Goal: Transaction & Acquisition: Purchase product/service

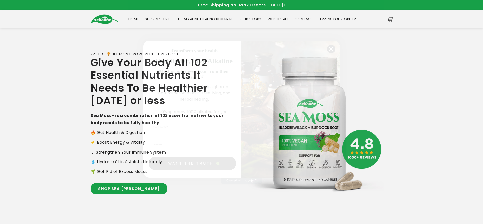
click at [331, 48] on icon "Close dialog" at bounding box center [332, 49] width 4 height 4
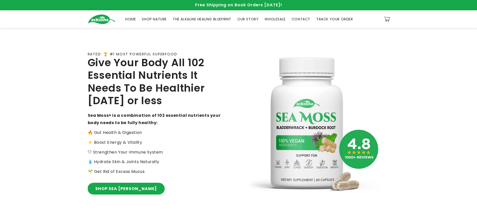
click at [108, 190] on link "SHOP SEA MOSS" at bounding box center [126, 188] width 77 height 11
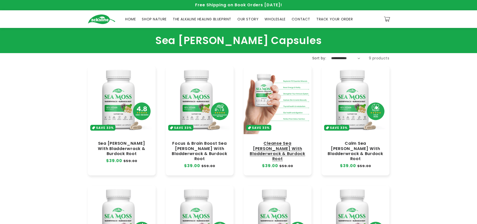
click at [273, 141] on link "Cleanse Sea [PERSON_NAME] With Bladderwrack & Burdock Root" at bounding box center [278, 151] width 58 height 20
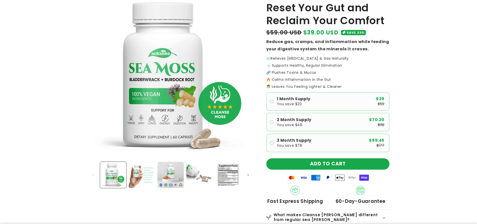
scroll to position [45, 0]
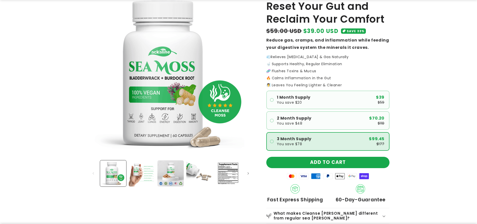
click at [317, 145] on div "3 Month Supply You save $78 $99.45 $177" at bounding box center [331, 141] width 108 height 9
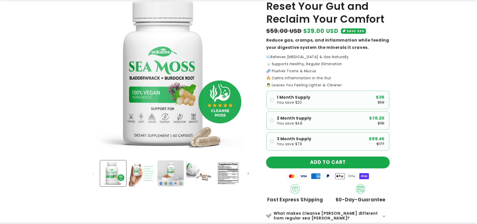
click at [299, 162] on button "ADD TO CART" at bounding box center [327, 162] width 123 height 11
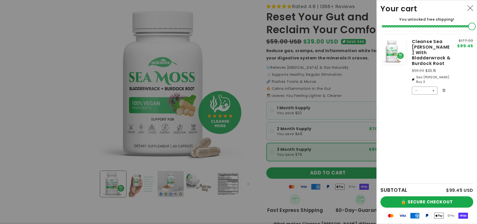
scroll to position [0, 0]
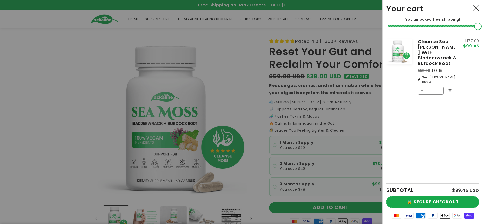
click at [408, 196] on div "SUBTOTAL $99.45 USD 🔒 SECURE CHECKOUT Mastercard Visa American Express PayPal A…" at bounding box center [432, 203] width 93 height 40
click at [407, 199] on button "🔒 SECURE CHECKOUT" at bounding box center [432, 201] width 93 height 11
click at [420, 87] on button "Decrease quantity for Cleanse Sea [PERSON_NAME] With Bladderwrack &amp; Burdock…" at bounding box center [422, 91] width 8 height 8
type input "*"
click at [449, 75] on li "Sea Moss Buy 2" at bounding box center [437, 79] width 39 height 9
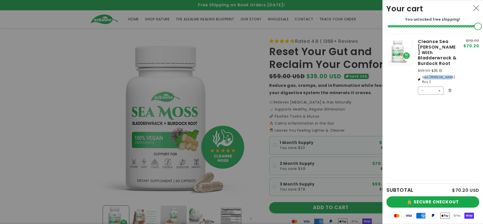
copy li "Sea Moss Buy 2"
click at [420, 87] on button "Decrease quantity for Cleanse Sea [PERSON_NAME] With Bladderwrack &amp; Burdock…" at bounding box center [422, 91] width 8 height 8
type input "*"
click at [310, 147] on div at bounding box center [241, 112] width 483 height 224
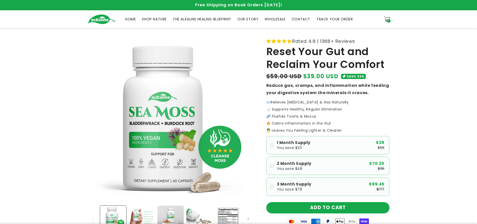
click at [152, 19] on span "SHOP NATURE" at bounding box center [154, 19] width 25 height 5
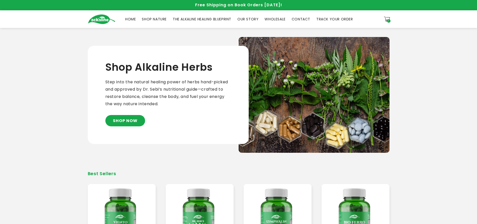
scroll to position [113, 0]
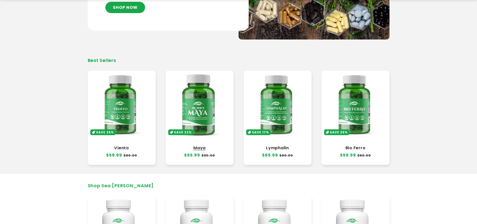
click at [202, 145] on link "Maya" at bounding box center [200, 147] width 58 height 5
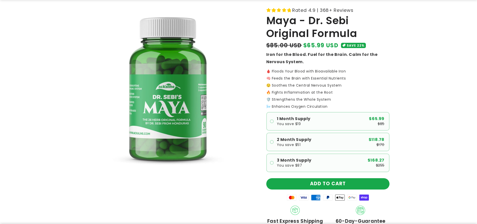
scroll to position [38, 0]
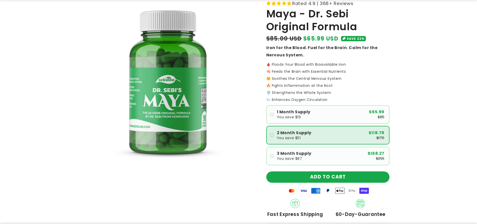
click at [319, 137] on div "2 Month Supply You save $51 $118.78 $170" at bounding box center [331, 135] width 108 height 9
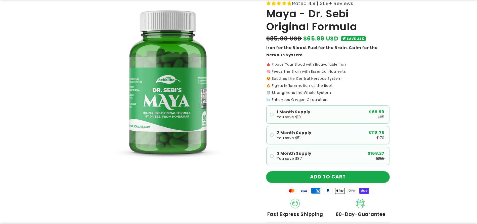
click at [290, 178] on button "ADD TO CART" at bounding box center [327, 176] width 123 height 11
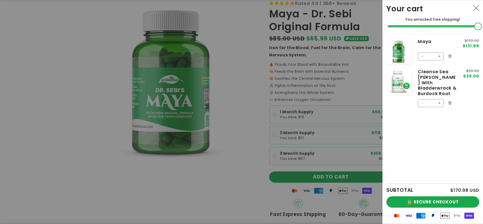
click at [303, 159] on div at bounding box center [241, 112] width 483 height 224
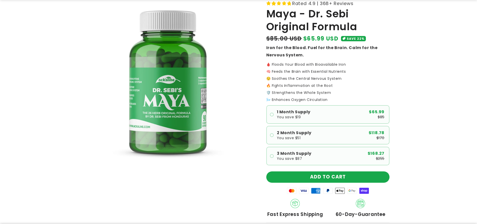
click at [303, 159] on div "3 Month Supply You save $87" at bounding box center [294, 155] width 35 height 9
click at [285, 174] on button "ADD TO CART" at bounding box center [327, 176] width 123 height 11
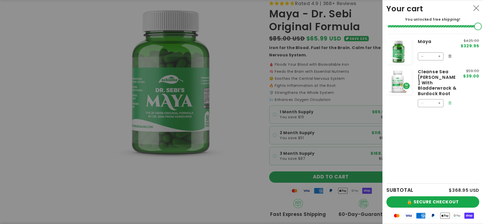
click at [449, 99] on button "Remove Cleanse Sea Moss With Bladderwrack & Burdock Root" at bounding box center [450, 103] width 8 height 8
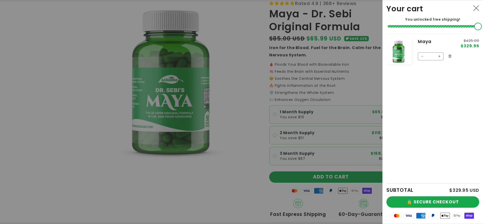
click at [249, 88] on div at bounding box center [241, 112] width 483 height 224
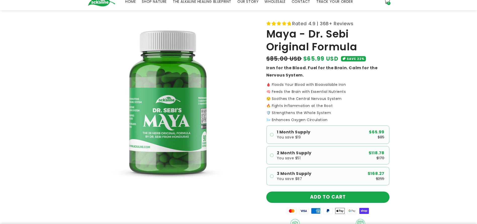
scroll to position [0, 0]
